Goal: Book appointment/travel/reservation

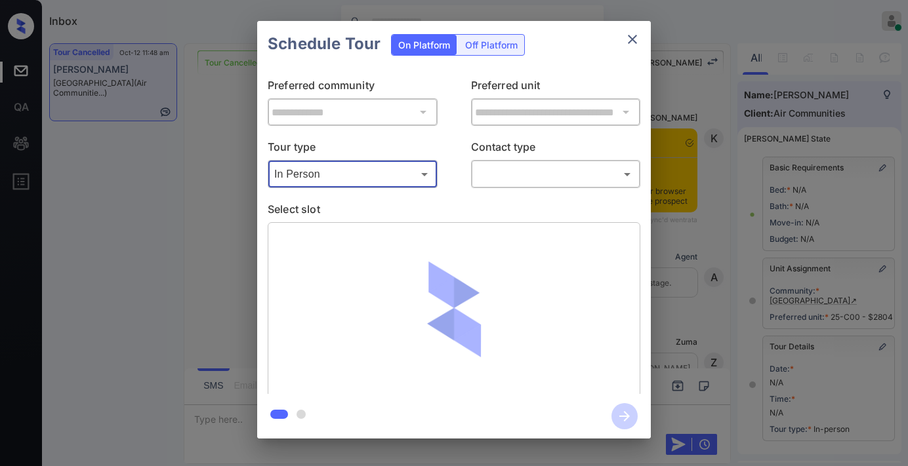
click at [518, 173] on body "Inbox Samantha Soliven Online Set yourself offline Set yourself on break Profil…" at bounding box center [454, 233] width 908 height 466
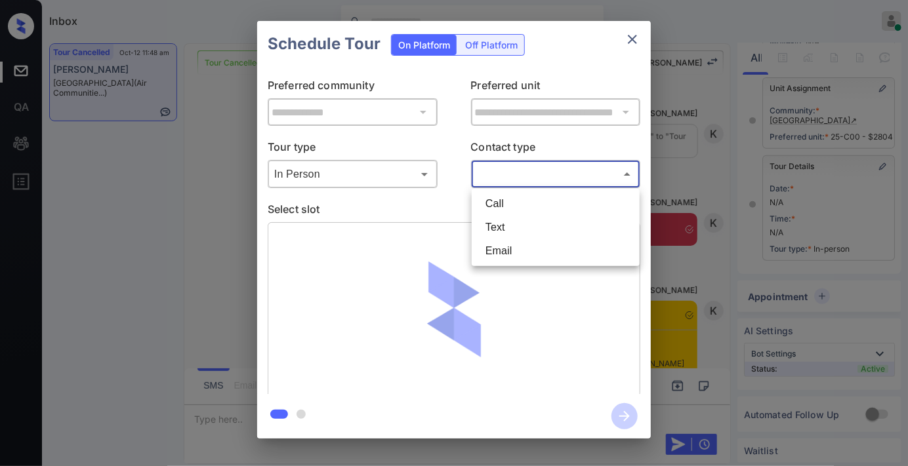
click at [519, 224] on li "Text" at bounding box center [555, 228] width 161 height 24
type input "****"
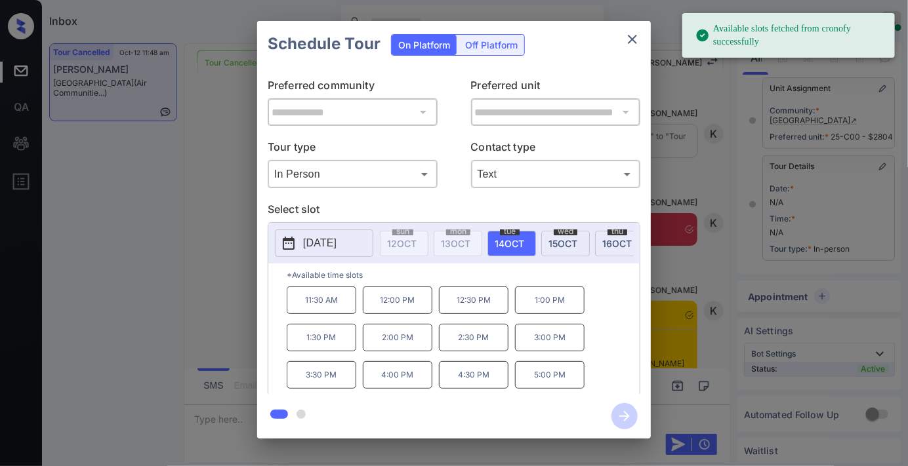
click at [327, 246] on p "2025-10-14" at bounding box center [319, 244] width 33 height 16
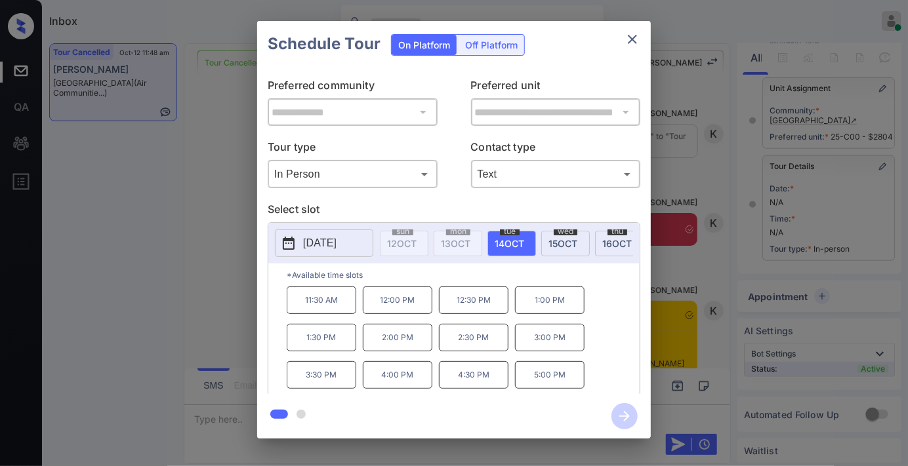
click at [539, 351] on p "3:00 PM" at bounding box center [550, 338] width 70 height 28
click at [627, 420] on icon "button" at bounding box center [624, 417] width 26 height 26
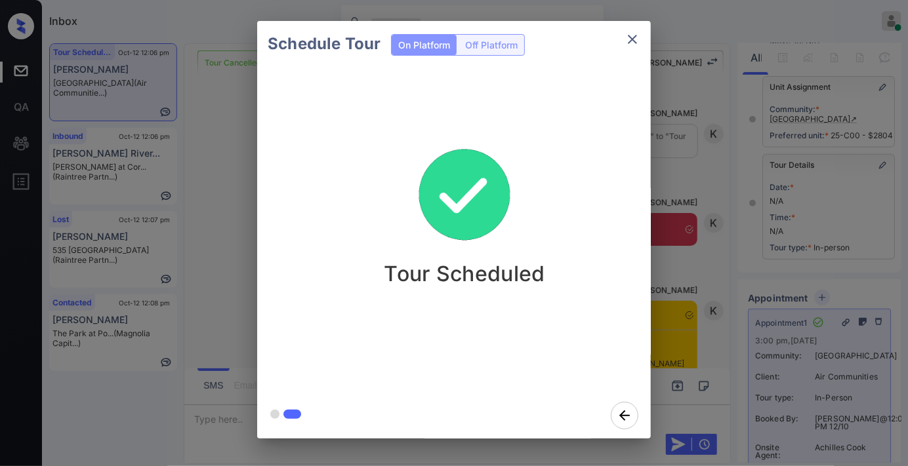
click at [484, 289] on div "Tour Scheduled" at bounding box center [464, 230] width 415 height 326
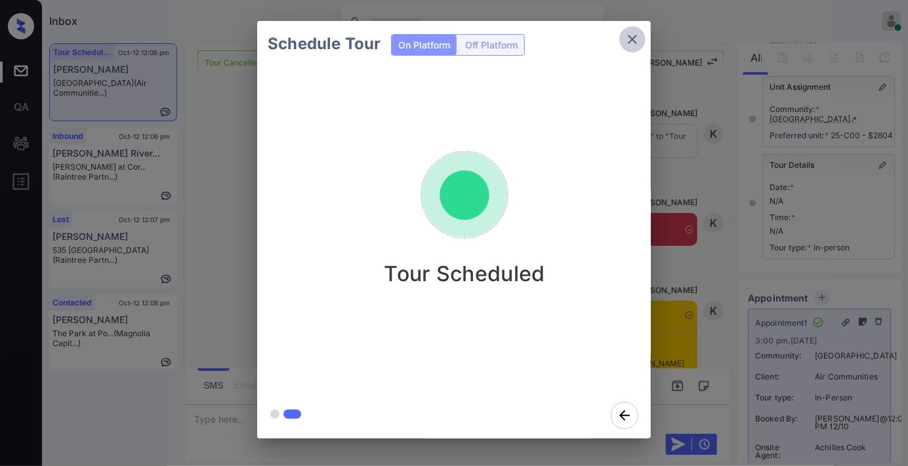
click at [626, 37] on icon "close" at bounding box center [633, 39] width 16 height 16
